Goal: Information Seeking & Learning: Compare options

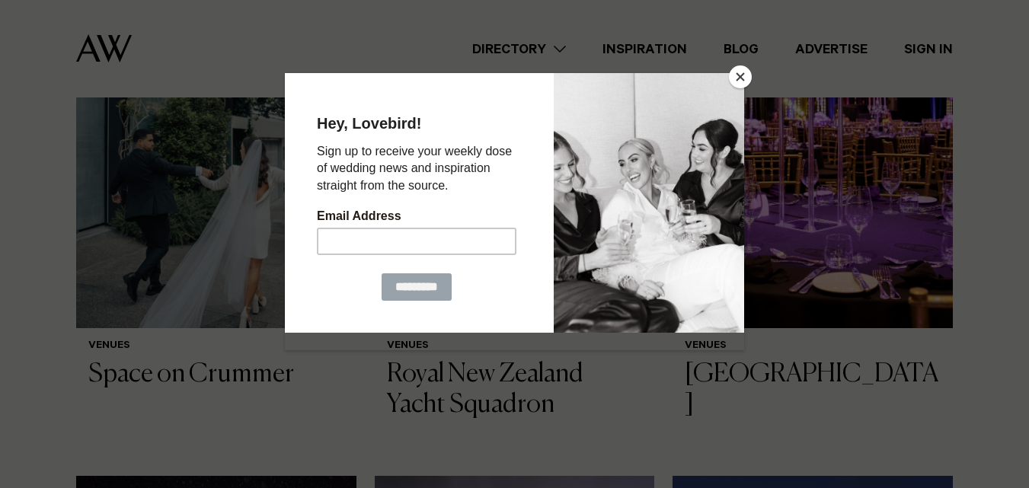
scroll to position [608, 0]
click at [741, 81] on button "Close" at bounding box center [740, 76] width 23 height 23
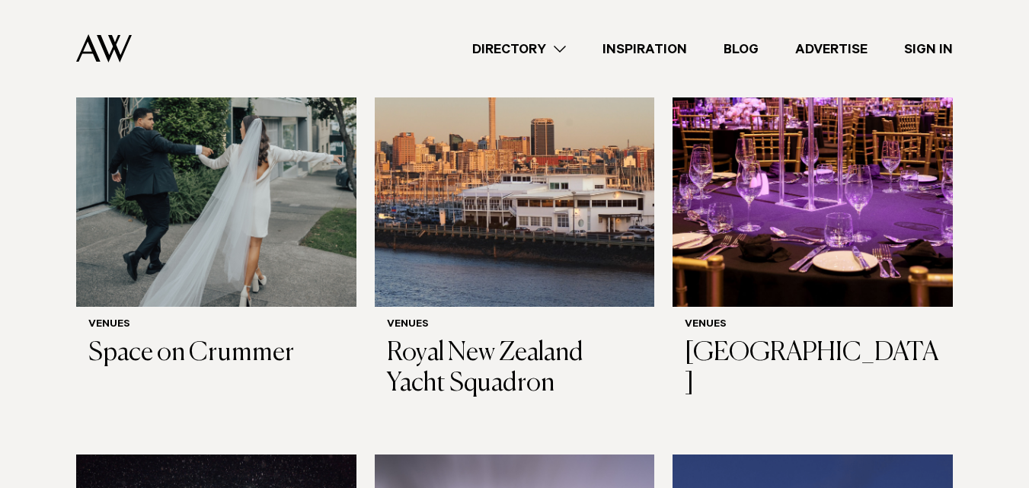
scroll to position [628, 0]
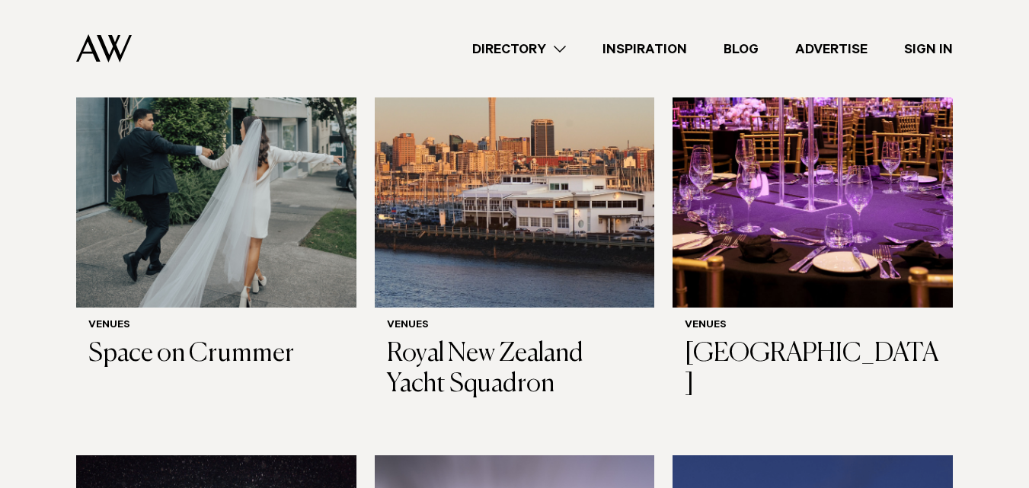
click at [819, 250] on img at bounding box center [813, 119] width 280 height 375
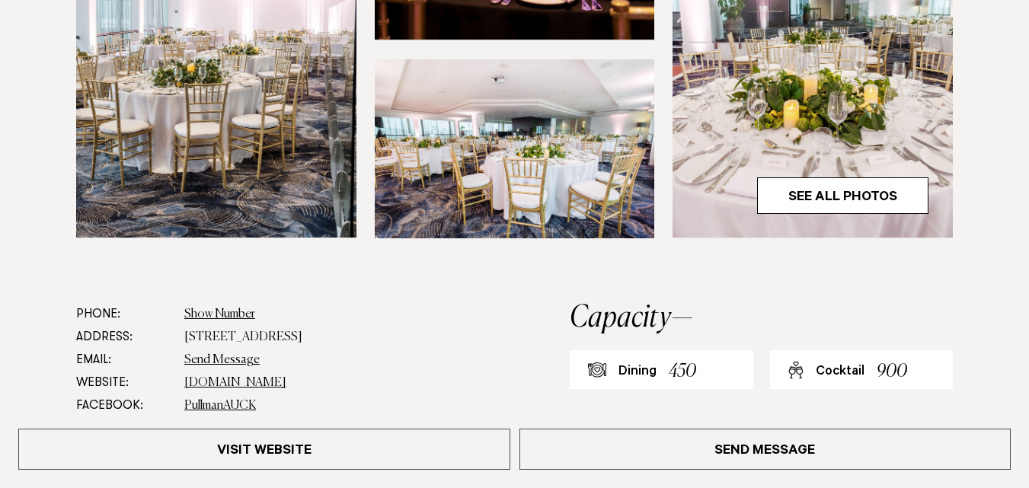
scroll to position [710, 0]
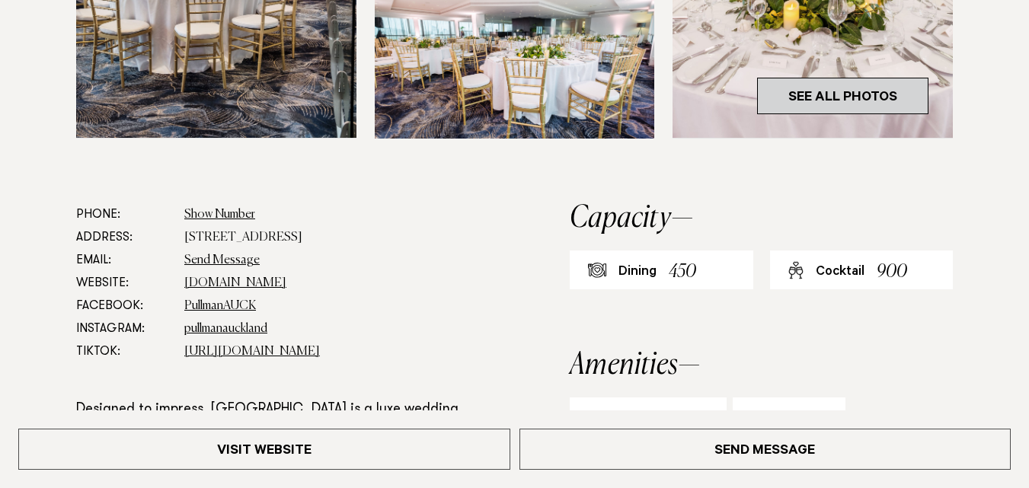
click at [848, 105] on link "See All Photos" at bounding box center [842, 96] width 171 height 37
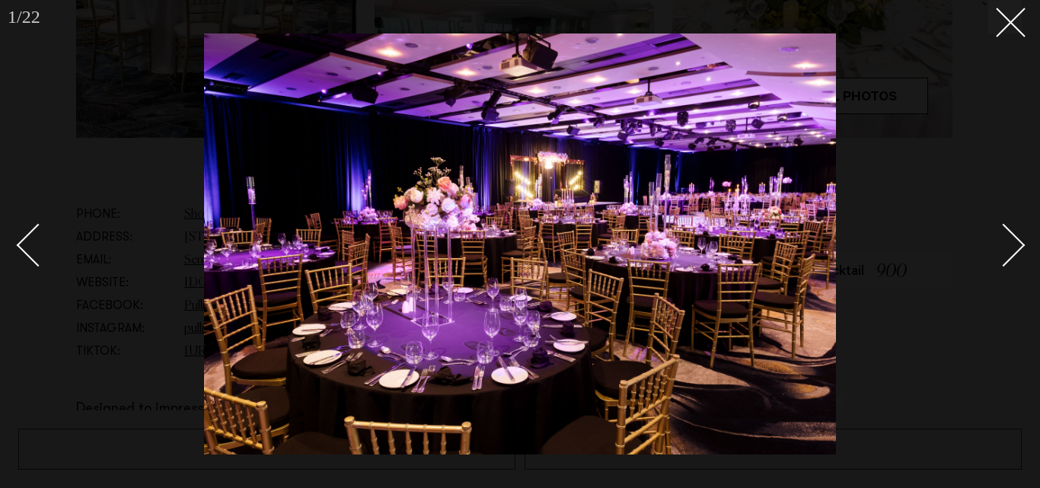
click at [1001, 248] on div "Next slide" at bounding box center [1003, 244] width 43 height 43
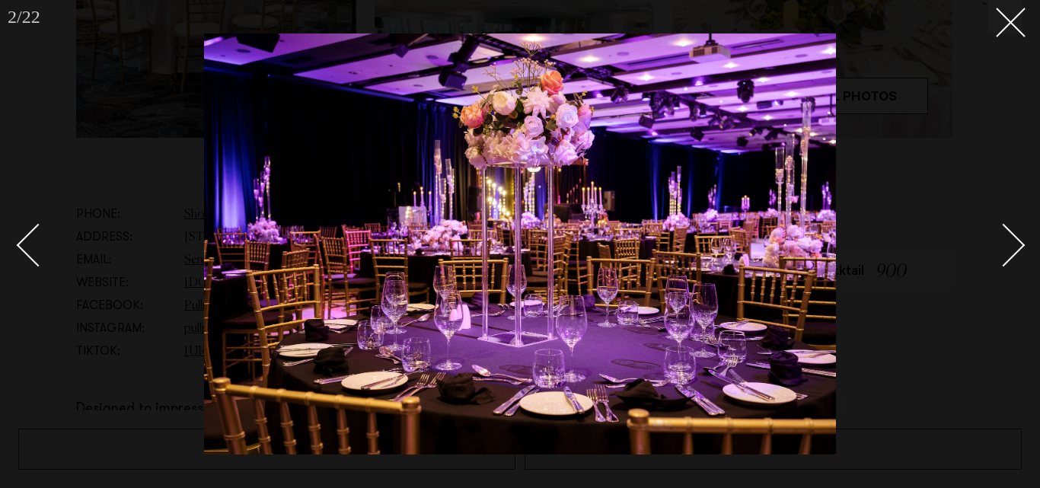
click at [1001, 248] on div "Next slide" at bounding box center [1003, 244] width 43 height 43
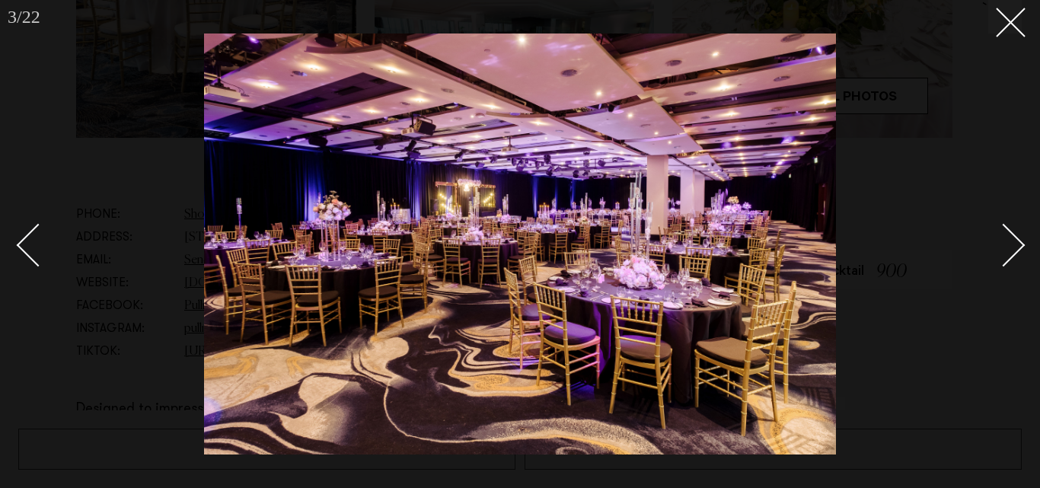
click at [1001, 248] on div "Next slide" at bounding box center [1003, 244] width 43 height 43
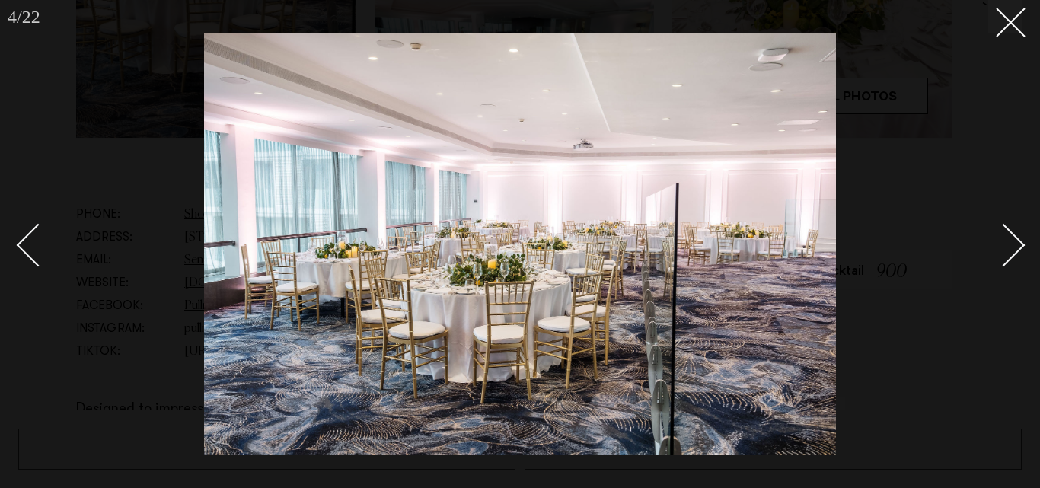
click at [1001, 248] on div "Next slide" at bounding box center [1003, 244] width 43 height 43
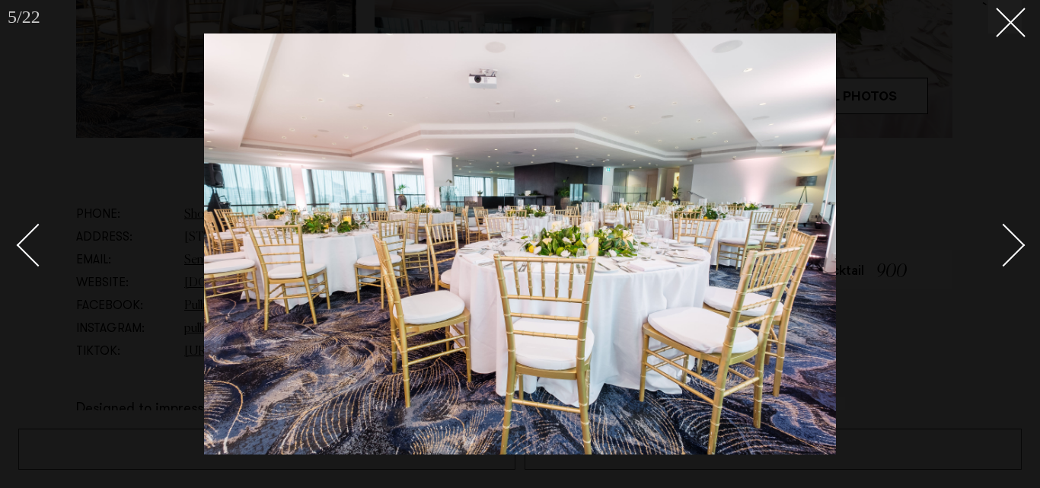
click at [1001, 248] on div "Next slide" at bounding box center [1003, 244] width 43 height 43
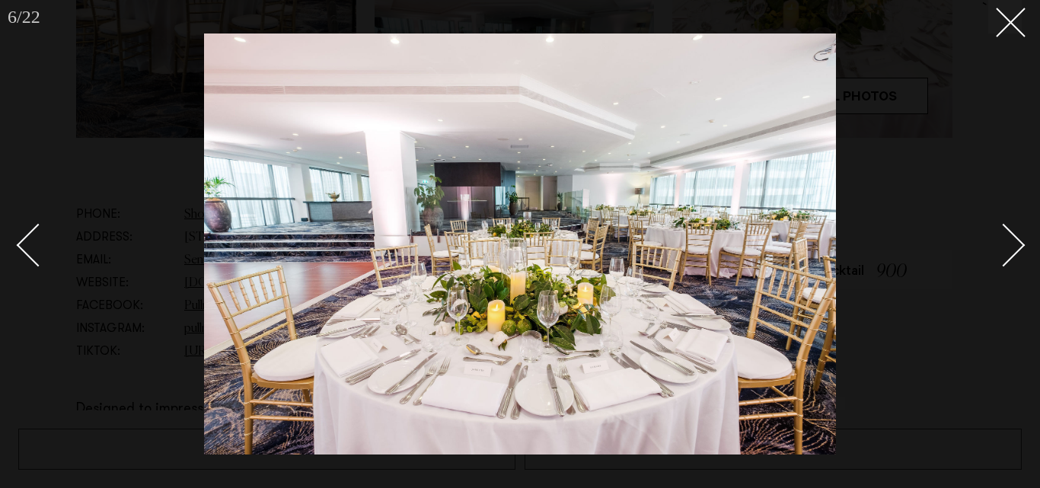
click at [1001, 248] on div "Next slide" at bounding box center [1003, 244] width 43 height 43
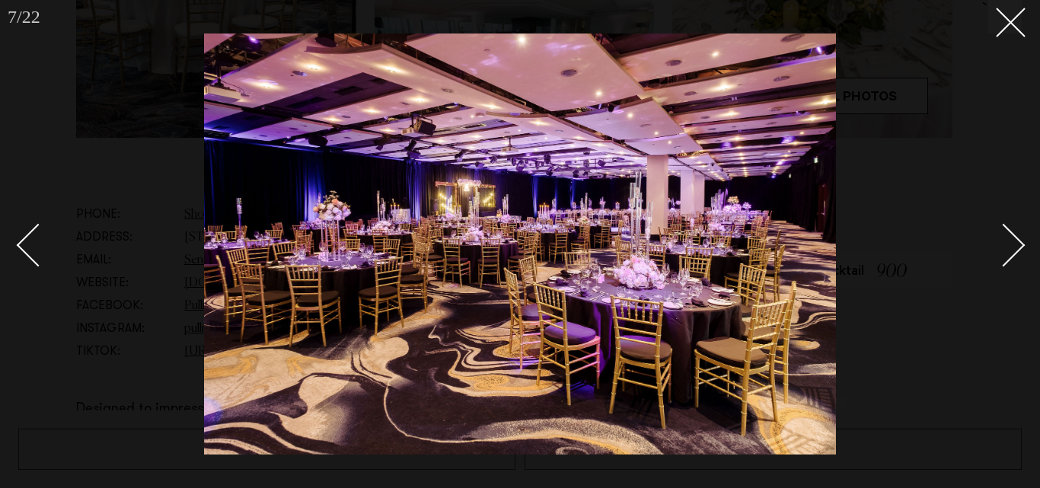
click at [1001, 248] on div "Next slide" at bounding box center [1003, 244] width 43 height 43
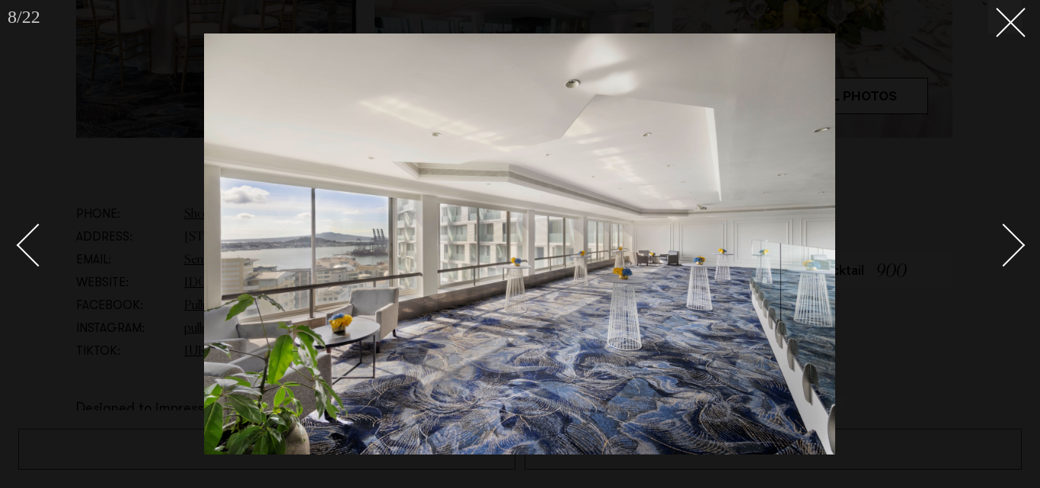
click at [1001, 248] on div "Next slide" at bounding box center [1003, 244] width 43 height 43
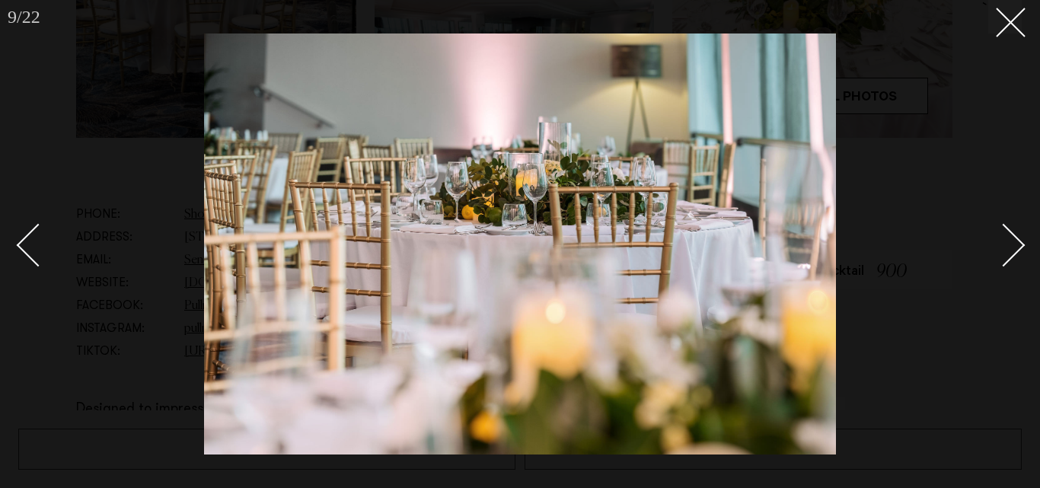
click at [1001, 248] on div "Next slide" at bounding box center [1003, 244] width 43 height 43
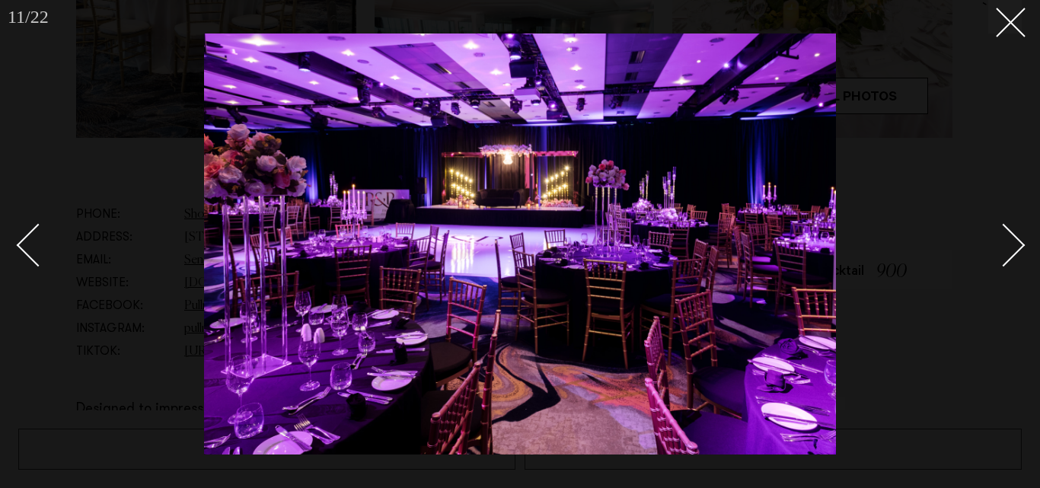
click at [1012, 272] on link at bounding box center [995, 244] width 53 height 76
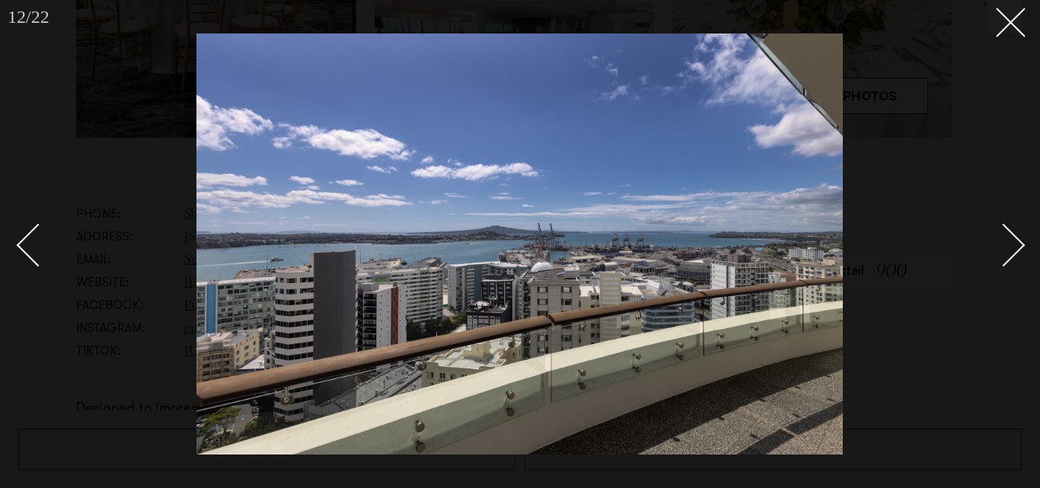
click at [1012, 272] on link at bounding box center [995, 244] width 53 height 76
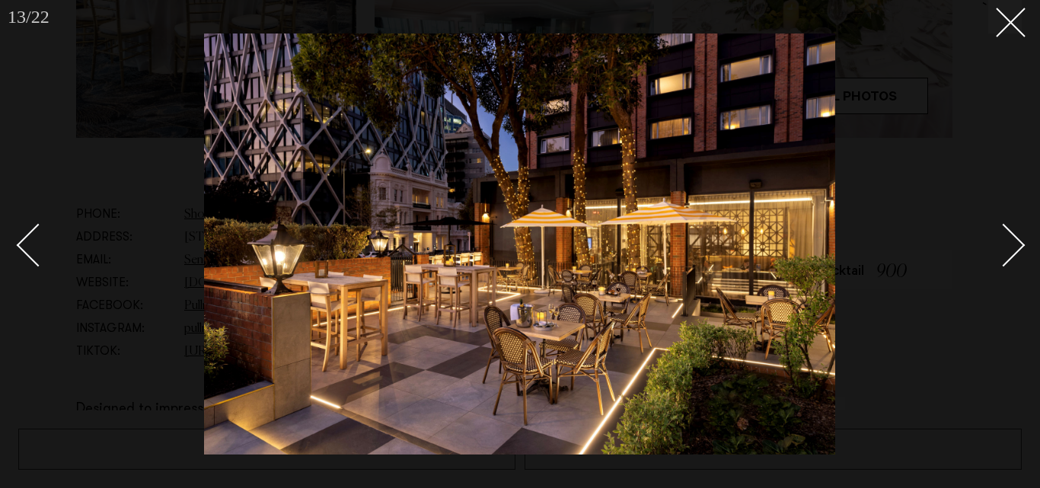
click at [1012, 272] on link at bounding box center [995, 244] width 53 height 76
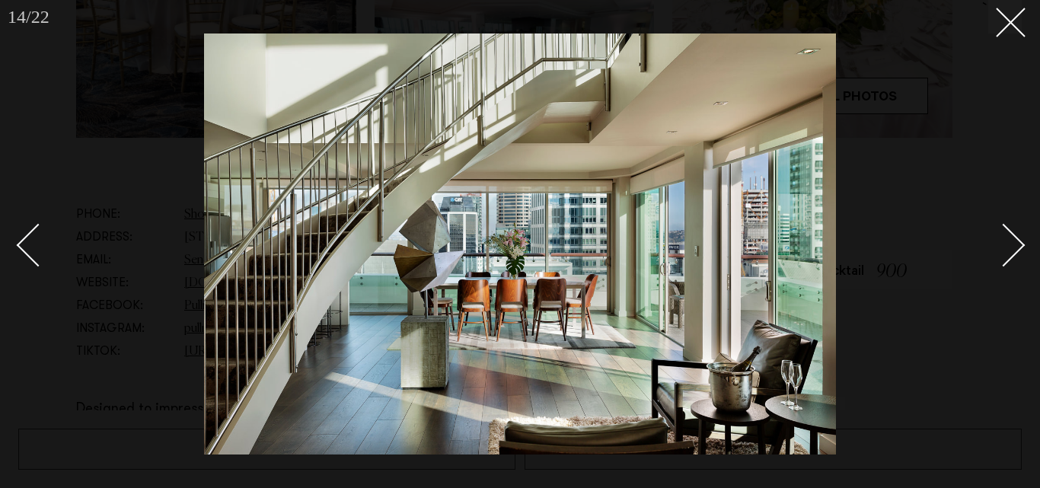
click at [1012, 272] on link at bounding box center [995, 244] width 53 height 76
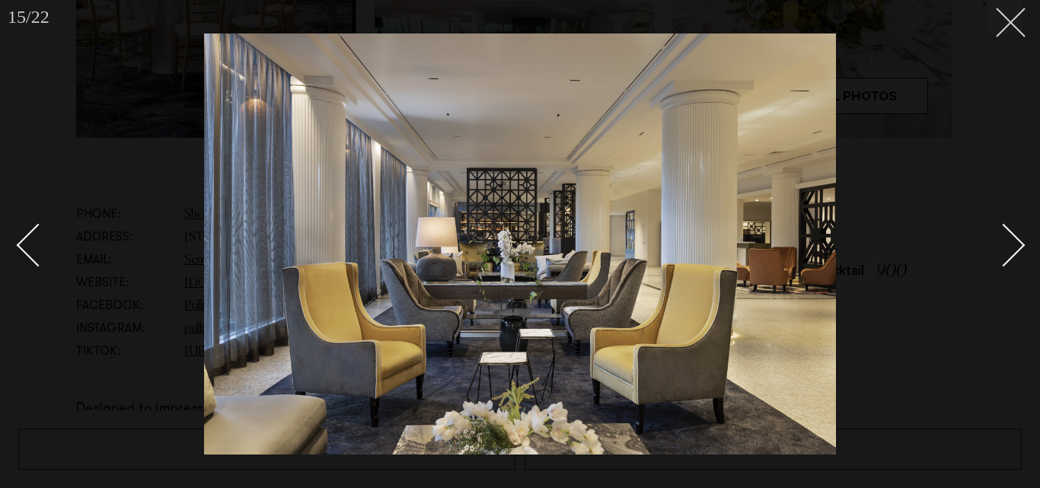
click at [1016, 30] on button at bounding box center [1006, 17] width 34 height 34
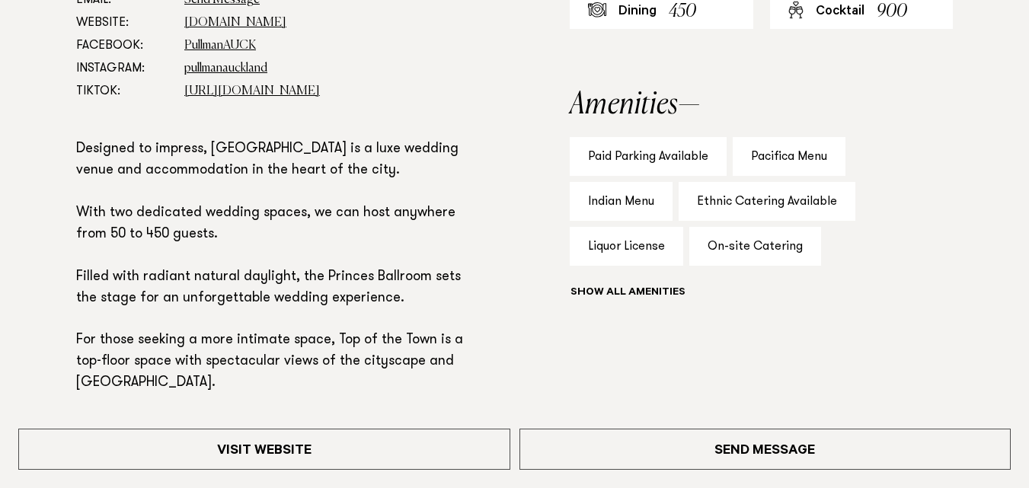
scroll to position [971, 0]
click at [790, 150] on div "Pacifica Menu" at bounding box center [789, 155] width 113 height 39
click at [656, 292] on button "Show all" at bounding box center [656, 293] width 172 height 16
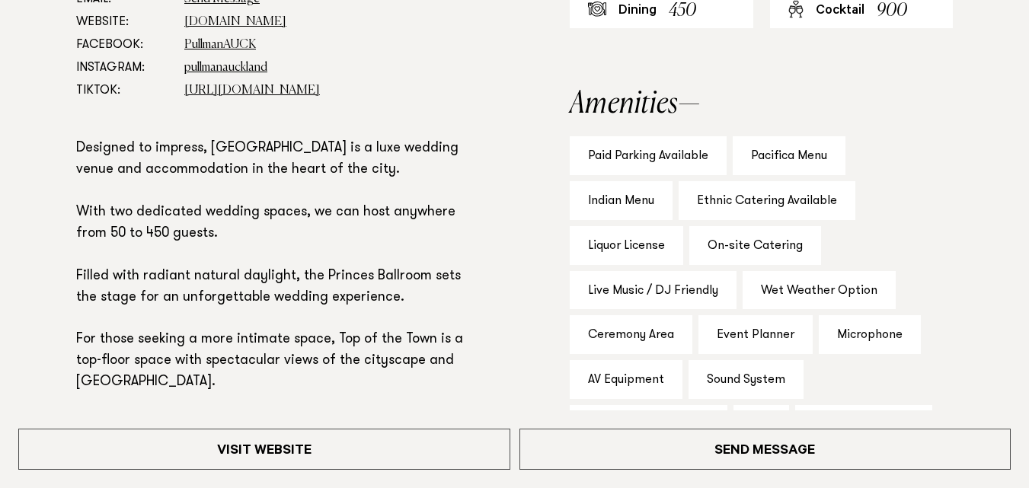
click at [807, 148] on div "Pacifica Menu" at bounding box center [789, 155] width 113 height 39
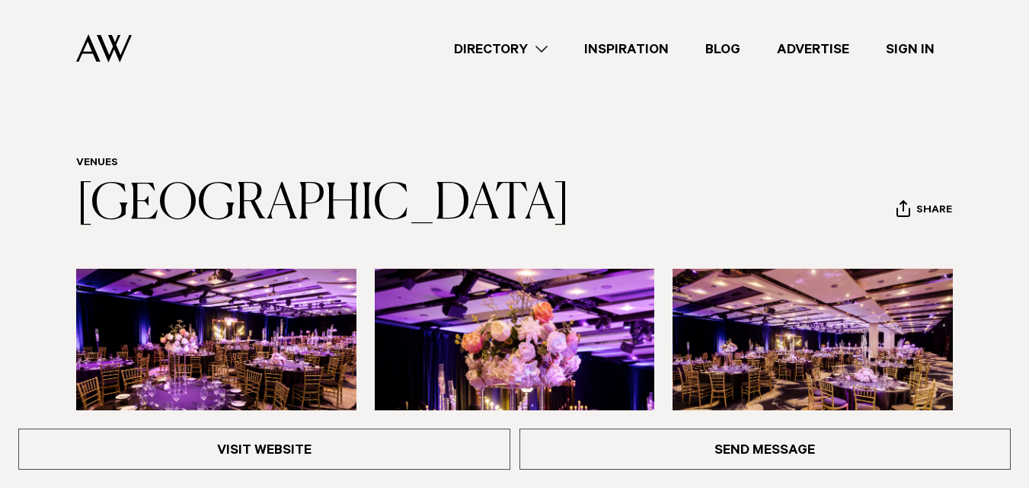
scroll to position [0, 0]
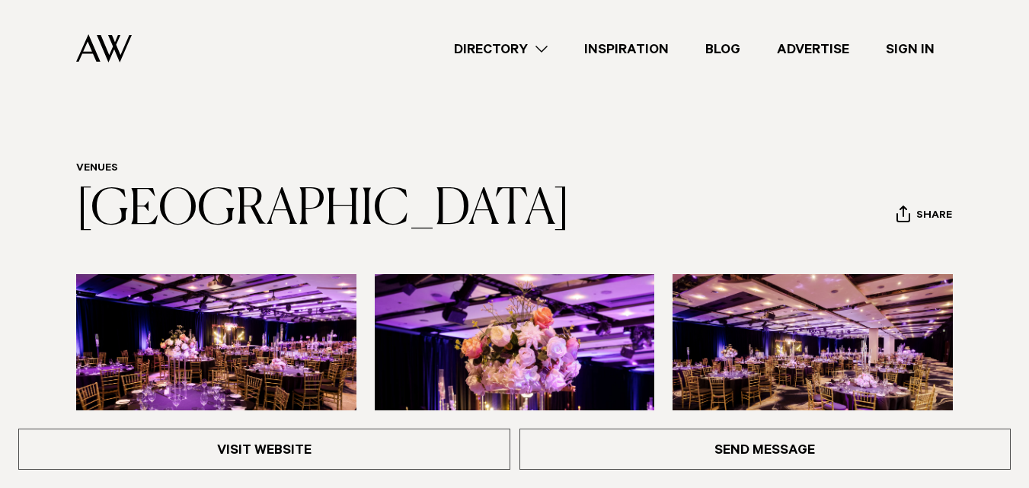
drag, startPoint x: 631, startPoint y: 206, endPoint x: 30, endPoint y: 200, distance: 600.9
click at [30, 200] on div "Venues Pullman Auckland Hotel Share Copy Link Email twitter" at bounding box center [514, 199] width 1005 height 75
copy link "[GEOGRAPHIC_DATA]"
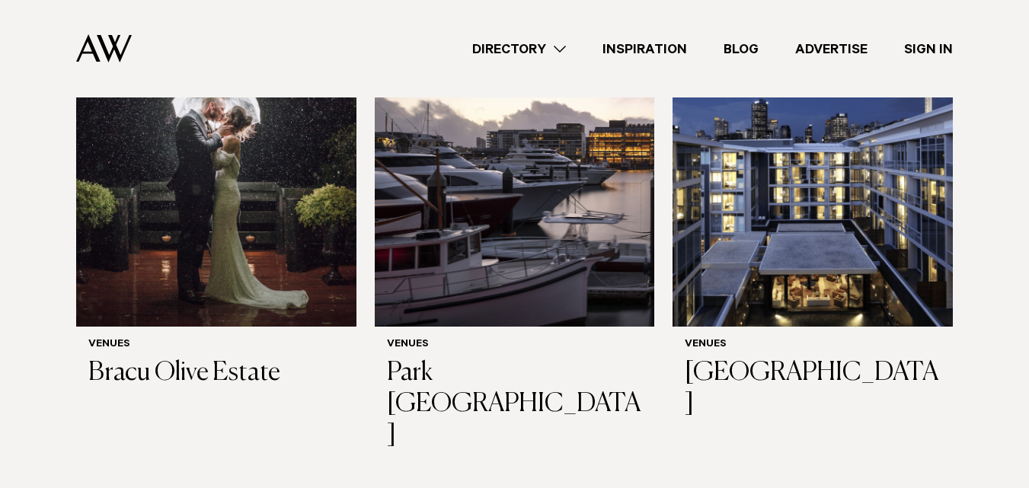
scroll to position [1129, 0]
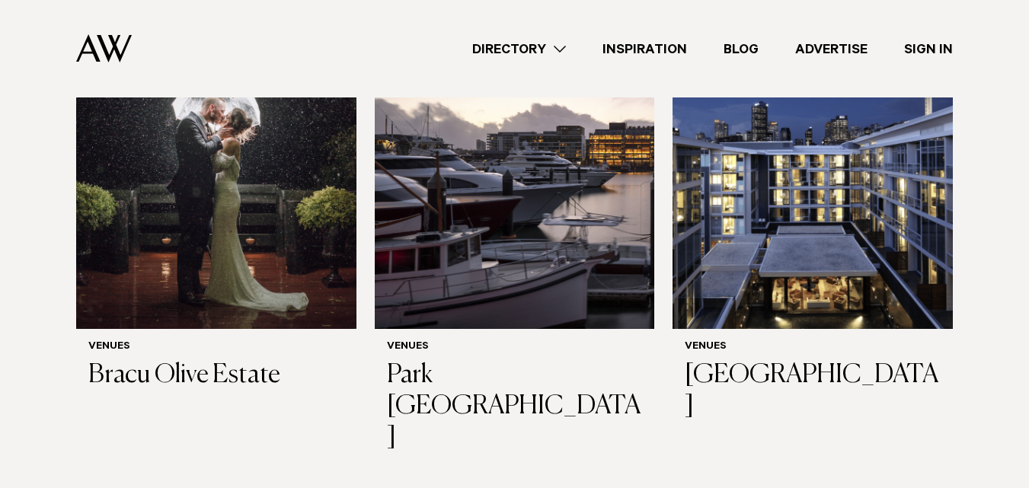
click at [481, 227] on img at bounding box center [515, 141] width 280 height 375
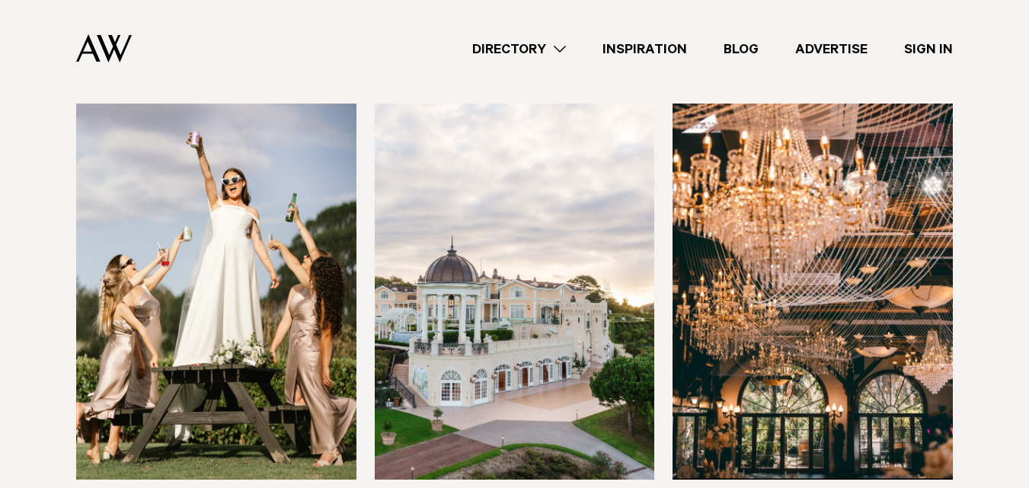
scroll to position [2670, 0]
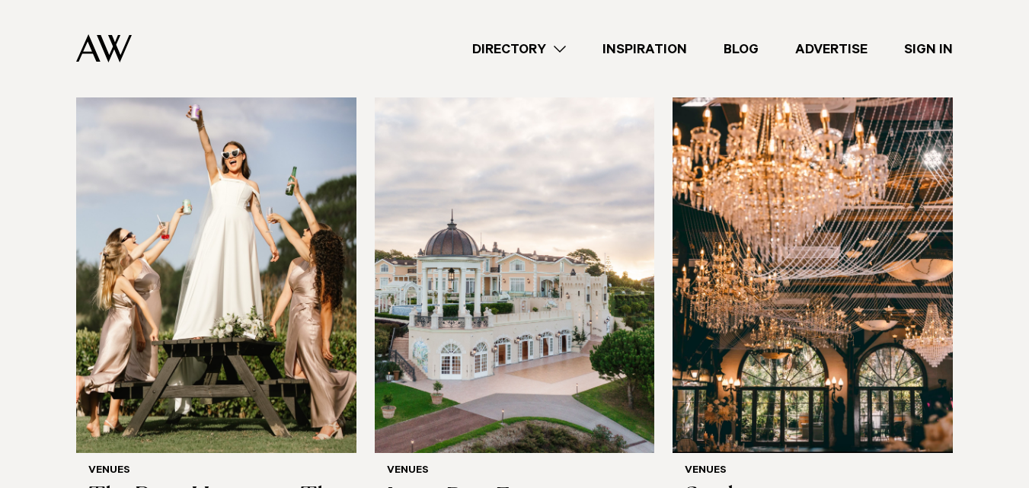
click at [462, 228] on img at bounding box center [515, 264] width 280 height 375
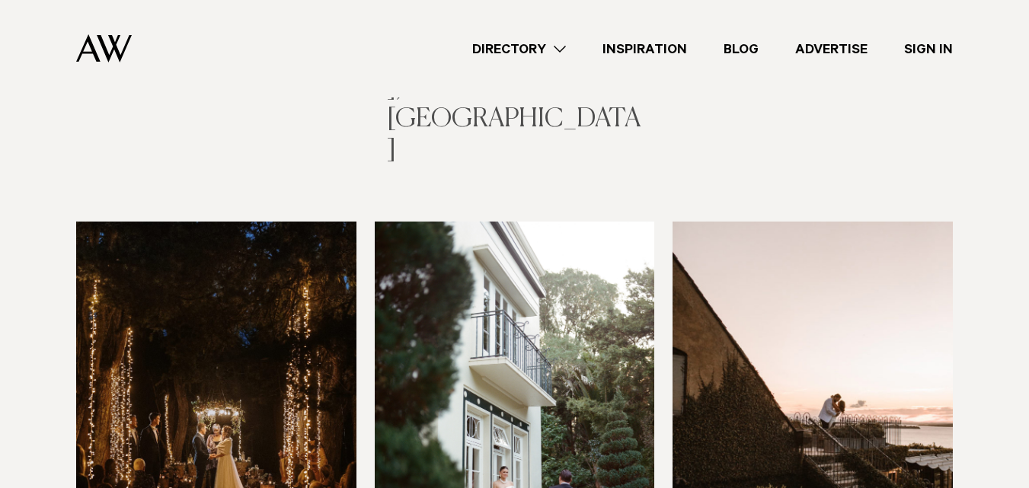
scroll to position [3711, 0]
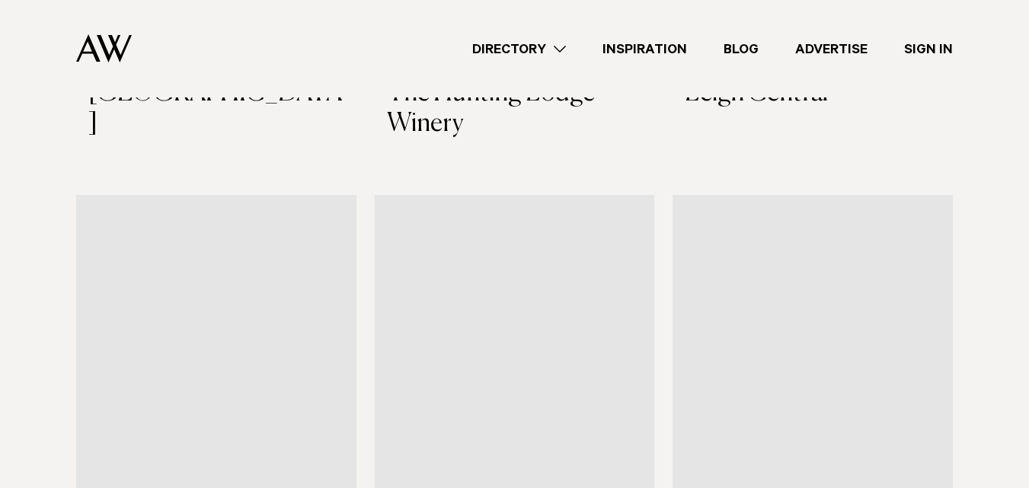
scroll to position [5851, 0]
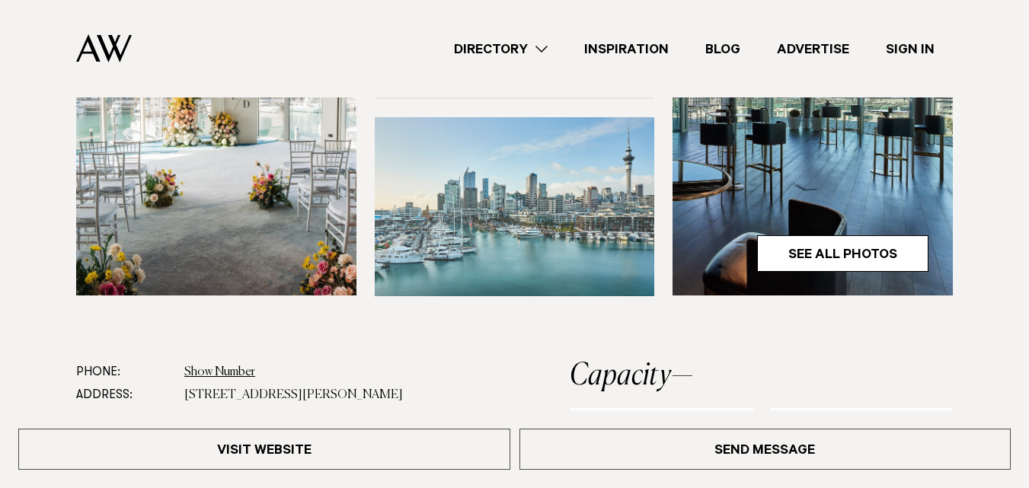
scroll to position [551, 0]
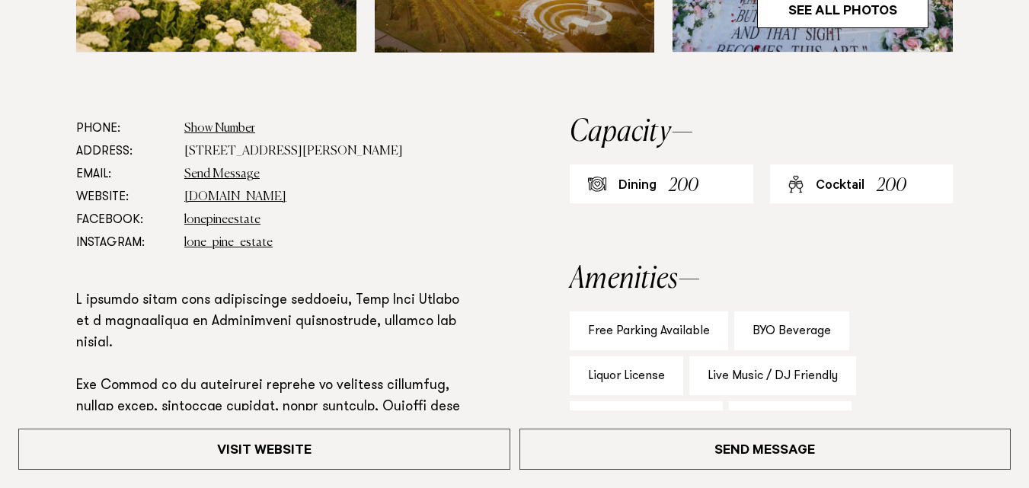
scroll to position [803, 0]
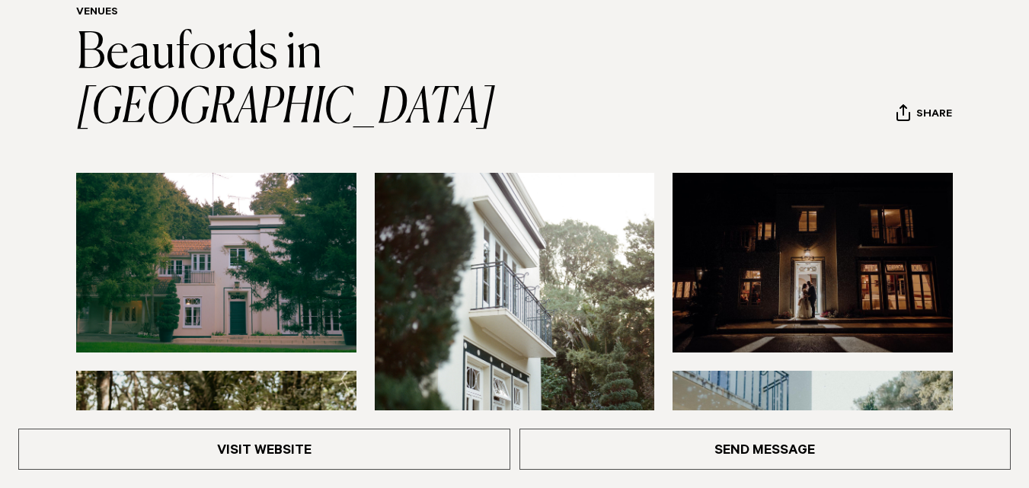
scroll to position [157, 0]
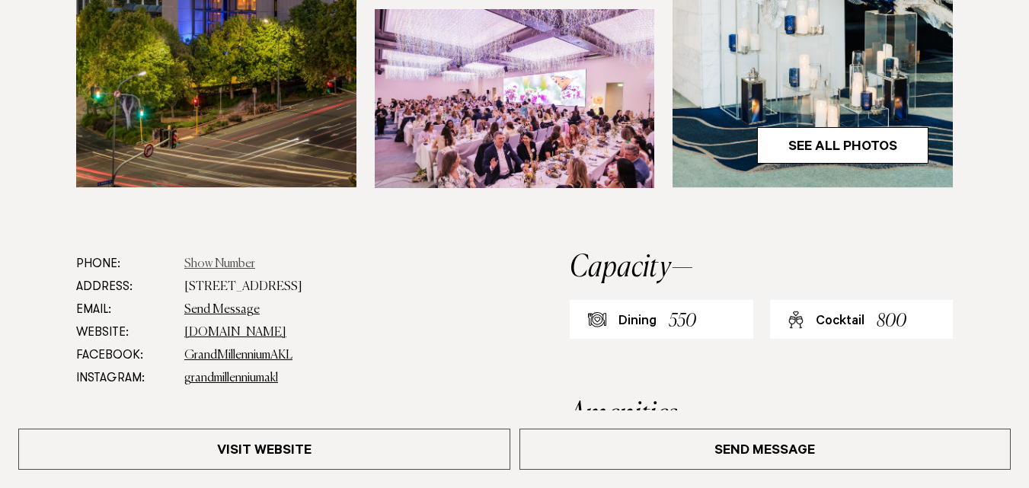
scroll to position [662, 0]
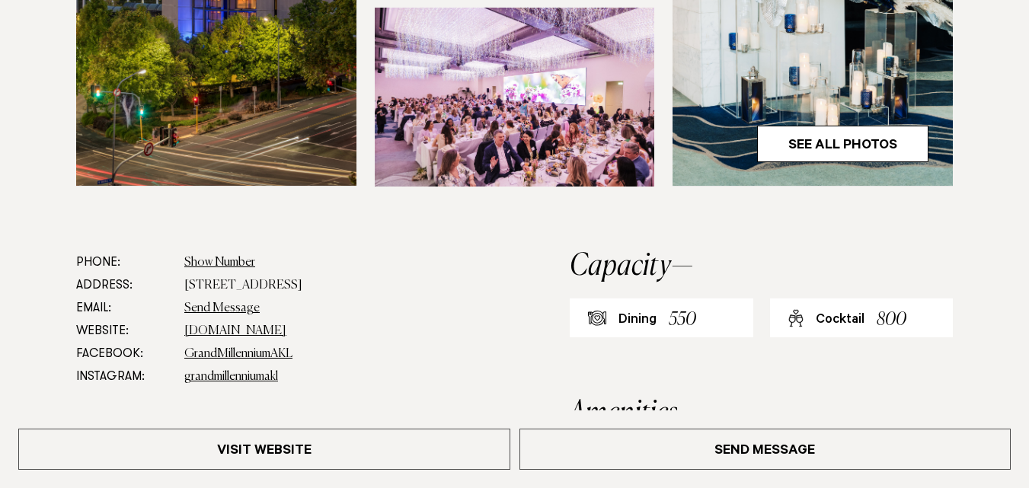
click at [421, 297] on dd "[STREET_ADDRESS]" at bounding box center [327, 285] width 287 height 23
drag, startPoint x: 187, startPoint y: 342, endPoint x: 480, endPoint y: 344, distance: 292.5
copy dd "[STREET_ADDRESS]"
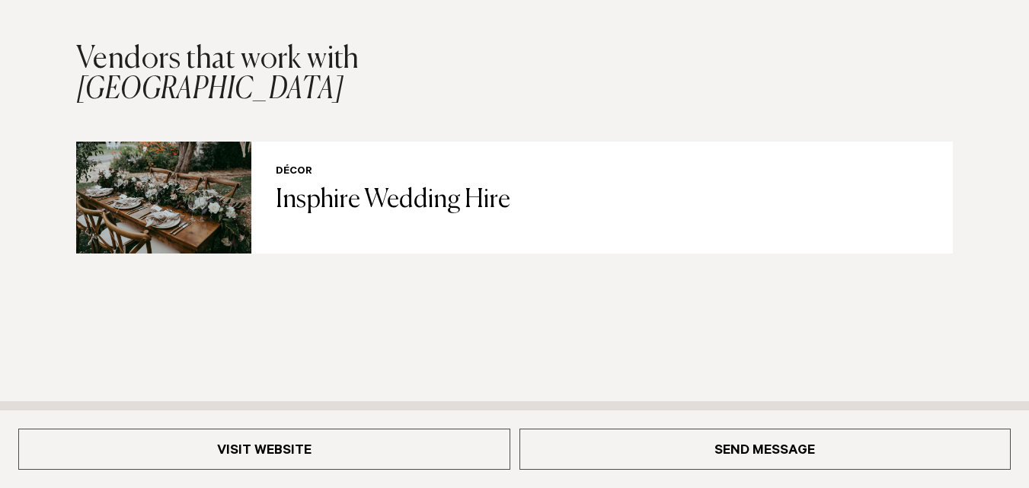
scroll to position [1625, 0]
